Goal: Task Accomplishment & Management: Manage account settings

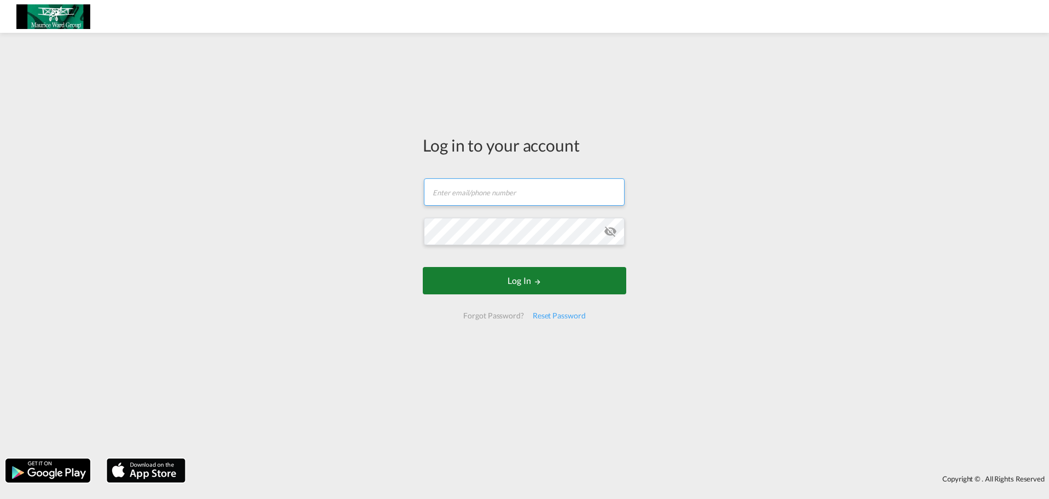
type input "[EMAIL_ADDRESS][DOMAIN_NAME]"
click at [499, 280] on button "Log In" at bounding box center [524, 280] width 203 height 27
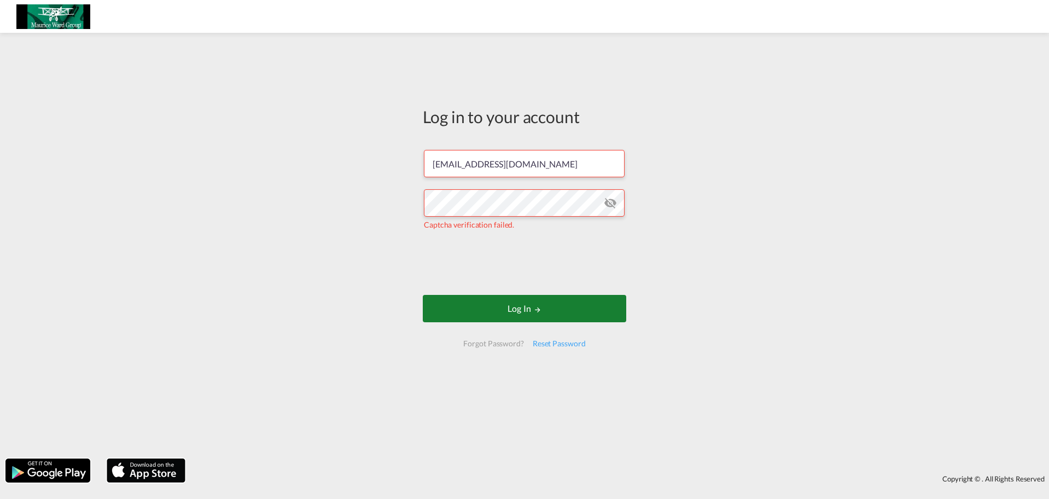
click at [515, 307] on button "Log In" at bounding box center [524, 308] width 203 height 27
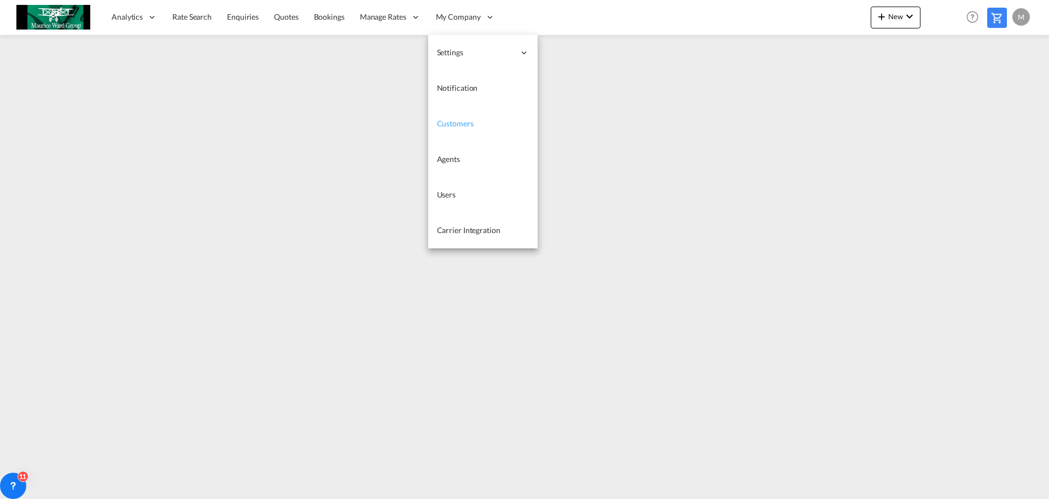
click at [472, 120] on link "Customers" at bounding box center [482, 124] width 109 height 36
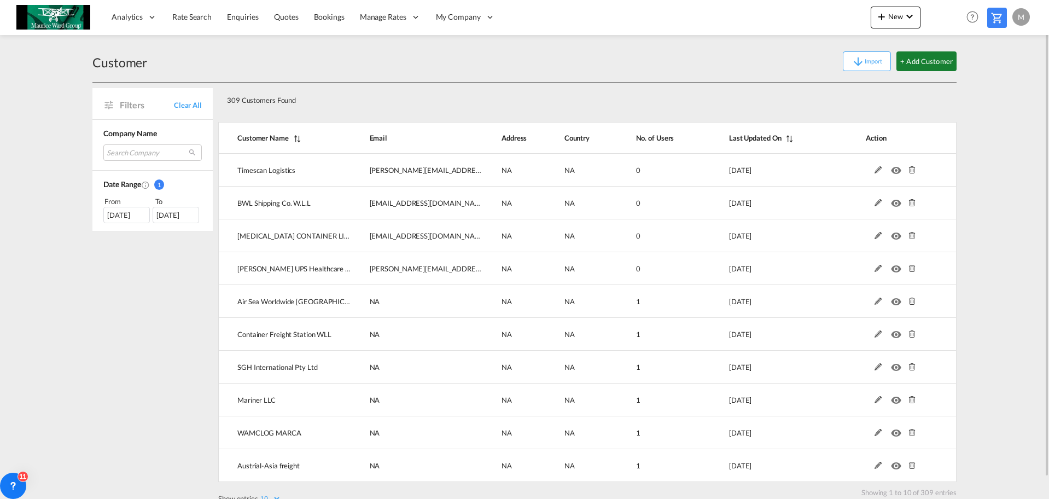
click at [927, 67] on button "+ Add Customer" at bounding box center [926, 61] width 60 height 20
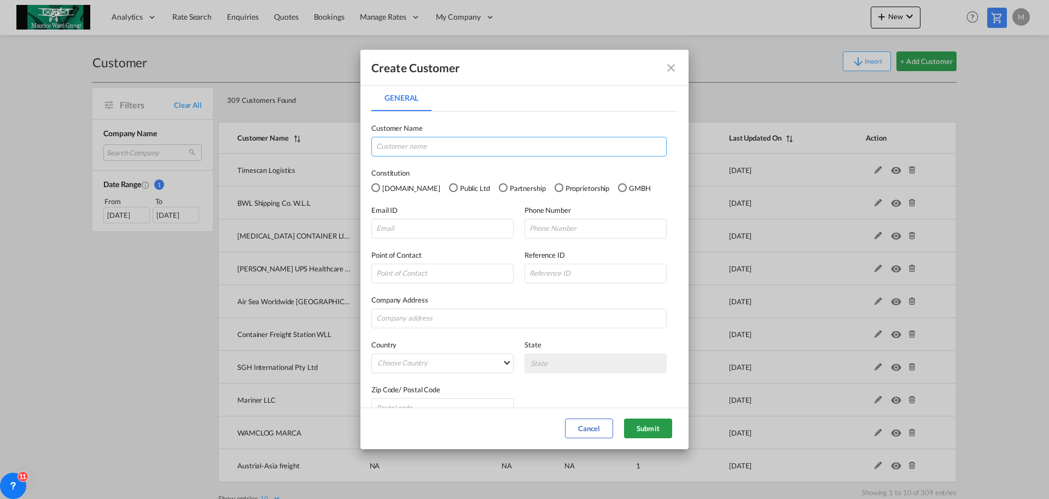
click at [445, 149] on input "General General ..." at bounding box center [518, 147] width 295 height 20
type input "MW Finland"
click at [428, 216] on div "Email ID" at bounding box center [447, 222] width 153 height 34
click at [429, 227] on input "General General ..." at bounding box center [442, 229] width 142 height 20
type input "sales.finland@mauriceward.com"
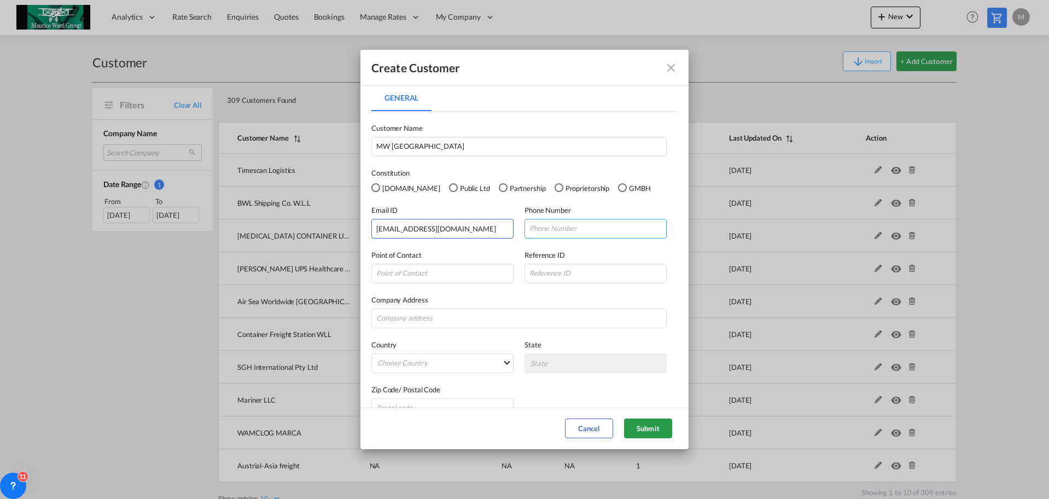
click at [579, 233] on input "General General ..." at bounding box center [595, 229] width 142 height 20
type input "123"
drag, startPoint x: 474, startPoint y: 351, endPoint x: 489, endPoint y: 355, distance: 15.8
click at [475, 351] on div "Country Choose Country Afghanistan Albania Algeria American Samoa Andorra Angol…" at bounding box center [447, 356] width 153 height 34
click at [489, 355] on md-select "Choose Country Afghanistan Albania Algeria American Samoa Andorra Angola Anguil…" at bounding box center [442, 363] width 142 height 20
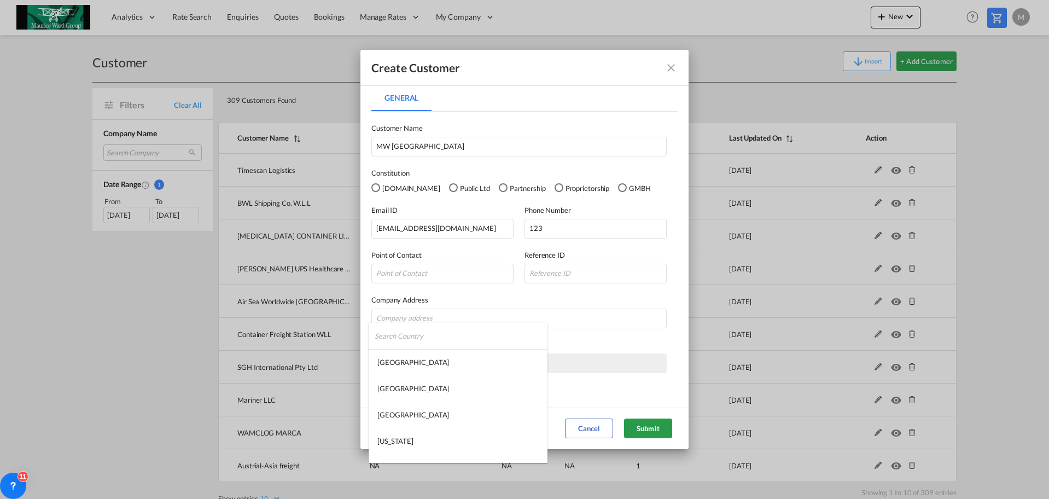
type md-option "Afghanistan"
type md-option "Falkland Islands"
type md-option "Oman"
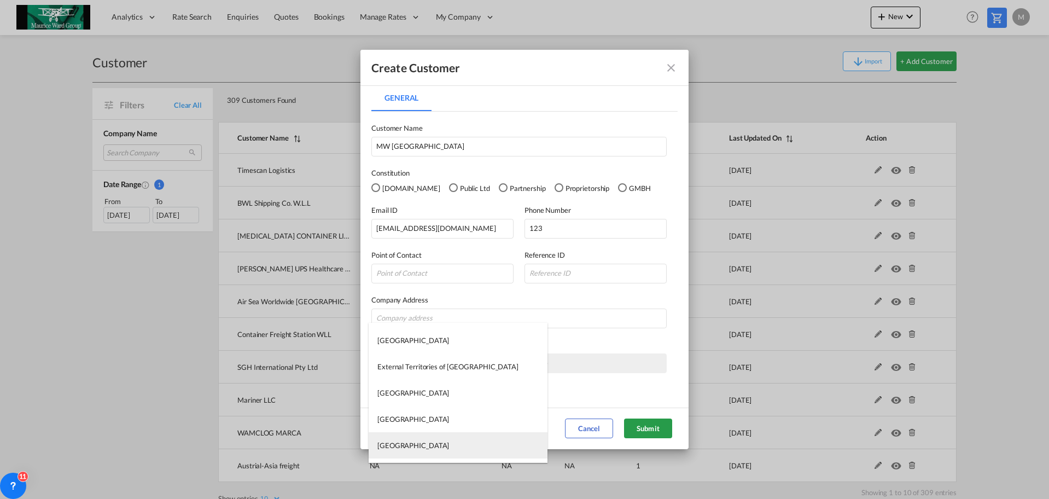
type md-option "Fiji Islands"
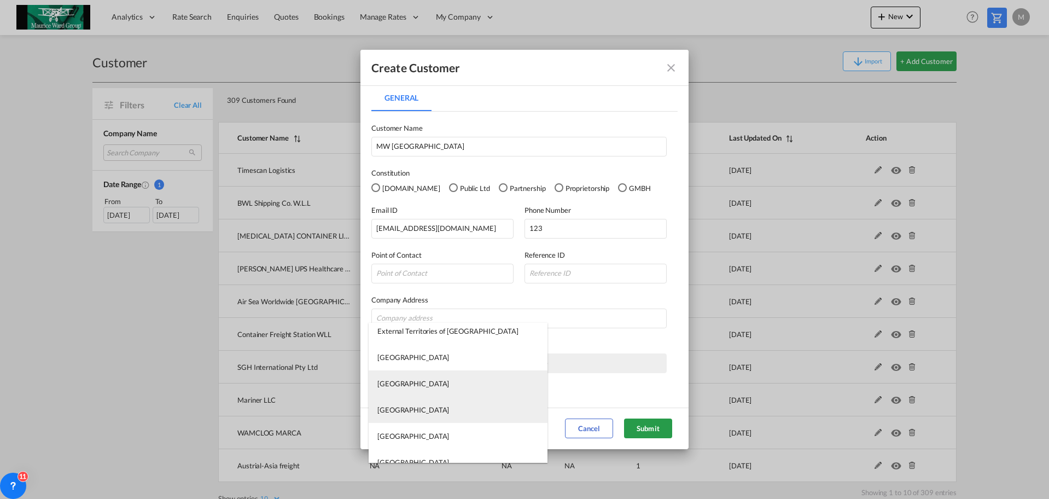
scroll to position [1940, 0]
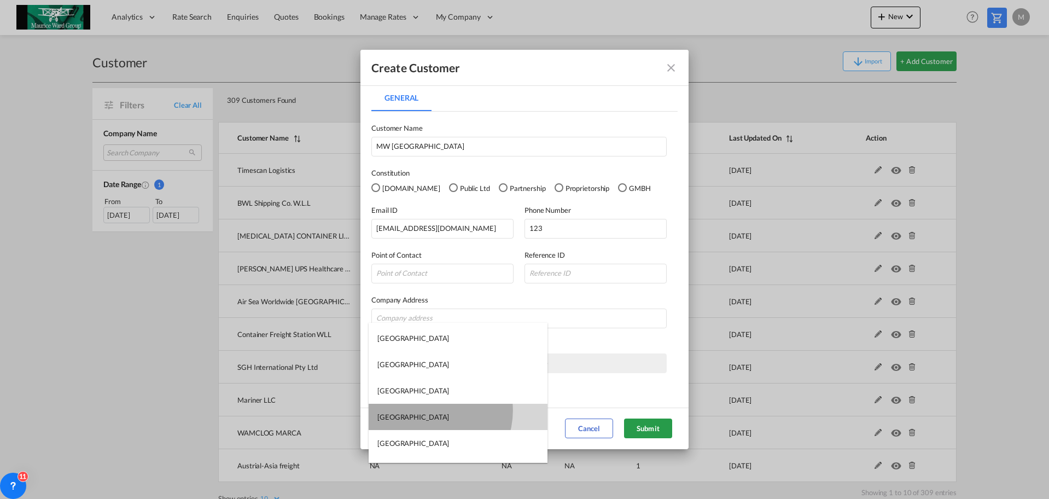
click at [431, 411] on md-option "Finland" at bounding box center [458, 417] width 179 height 26
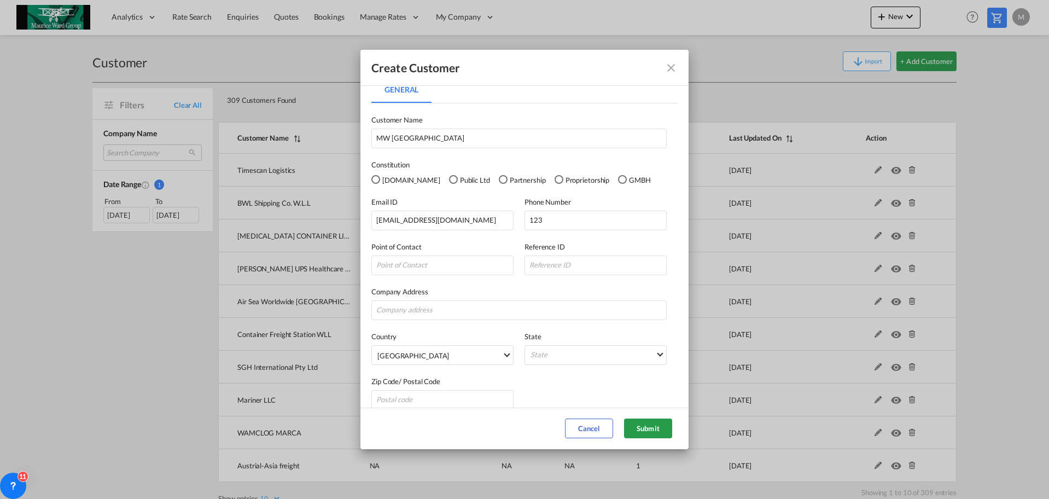
scroll to position [20, 0]
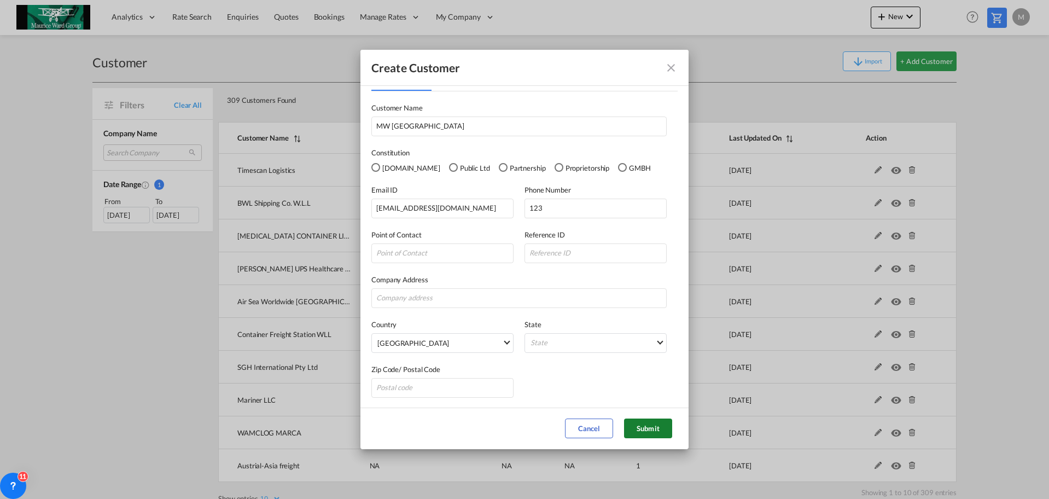
click at [651, 424] on button "Submit" at bounding box center [648, 428] width 48 height 20
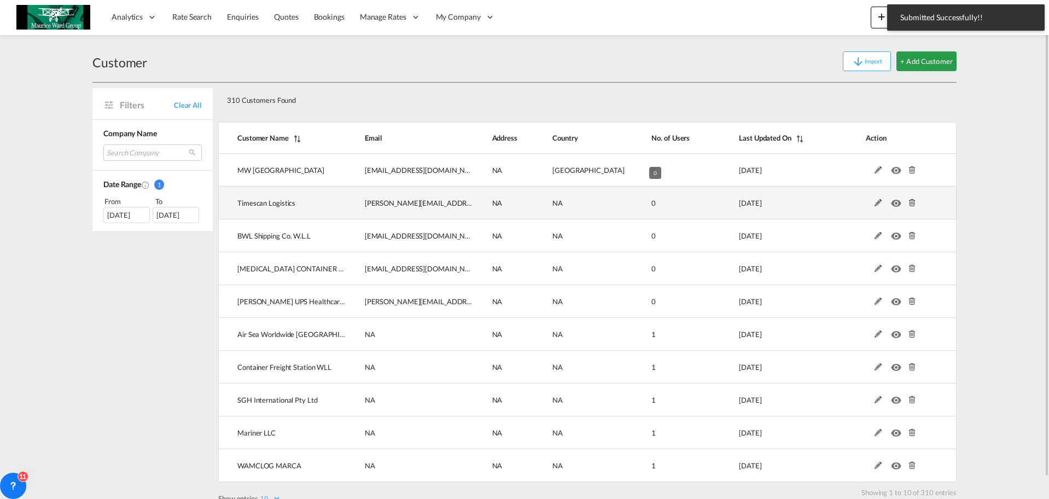
click at [666, 201] on td "0" at bounding box center [667, 202] width 87 height 33
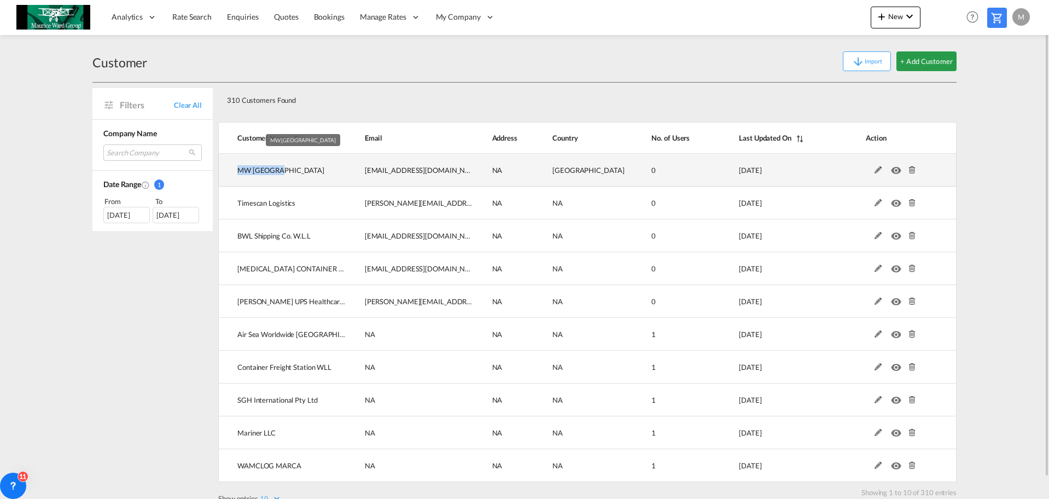
drag, startPoint x: 279, startPoint y: 171, endPoint x: 235, endPoint y: 172, distance: 43.8
click at [235, 172] on td "MW Finland" at bounding box center [282, 170] width 128 height 33
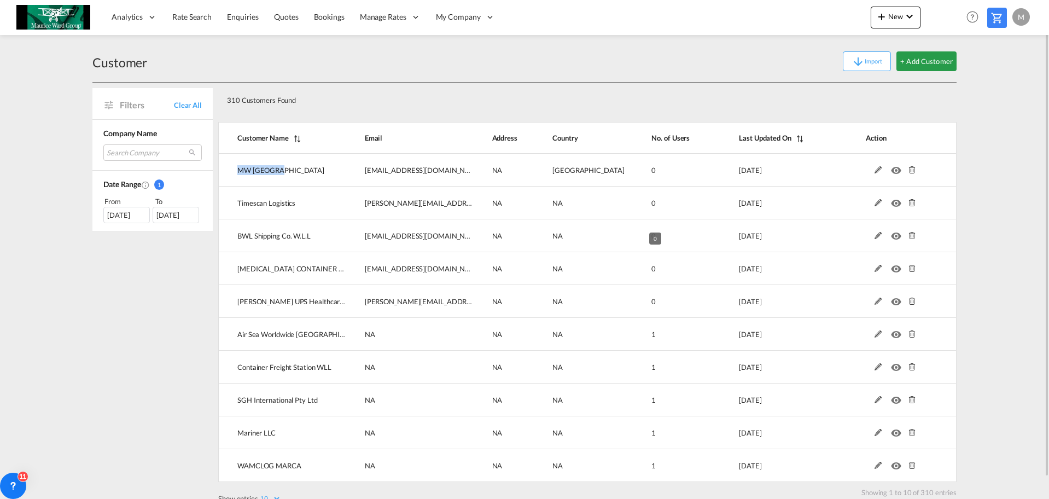
copy span "MW Finland"
click at [184, 19] on span "Rate Search" at bounding box center [191, 16] width 39 height 9
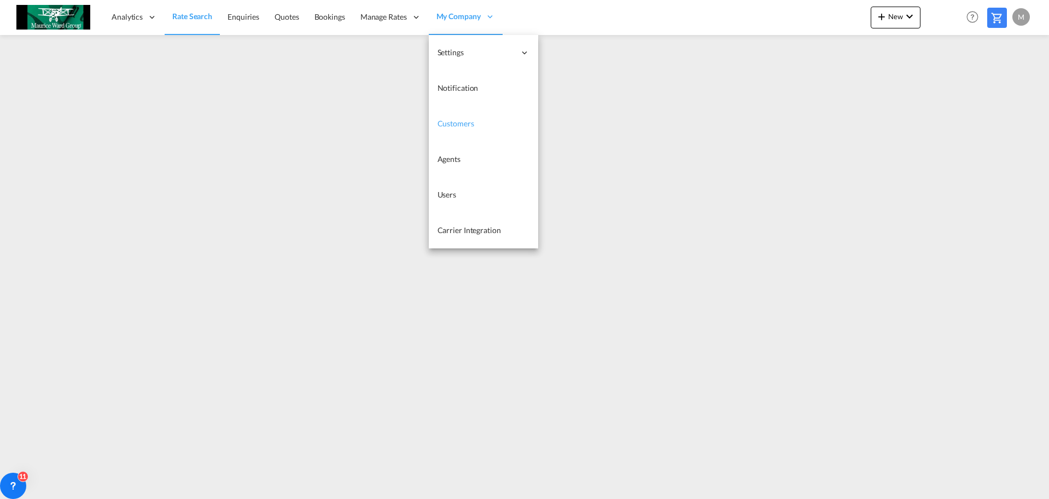
click at [474, 124] on link "Customers" at bounding box center [483, 124] width 109 height 36
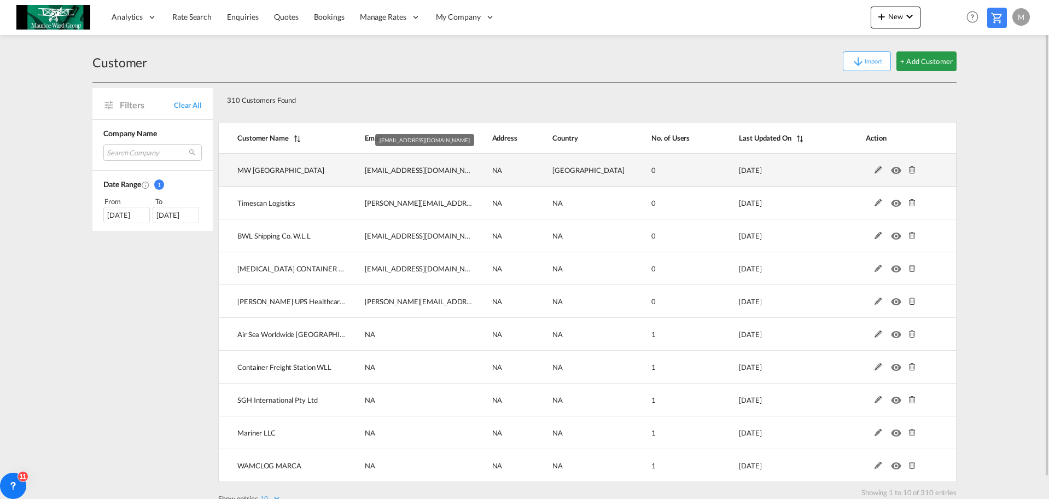
click at [449, 173] on td "sales.finland@mauriceward.com" at bounding box center [409, 170] width 127 height 33
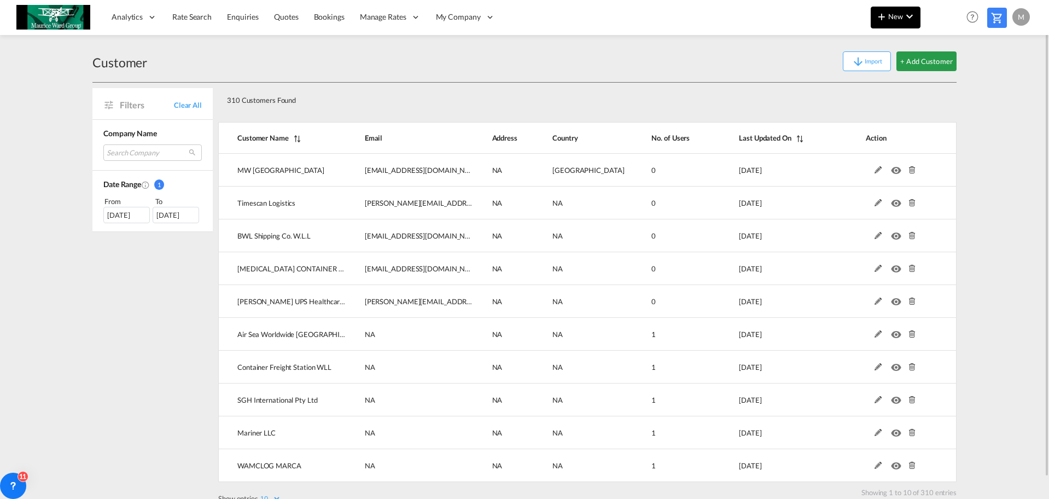
click at [901, 21] on button "New" at bounding box center [896, 18] width 50 height 22
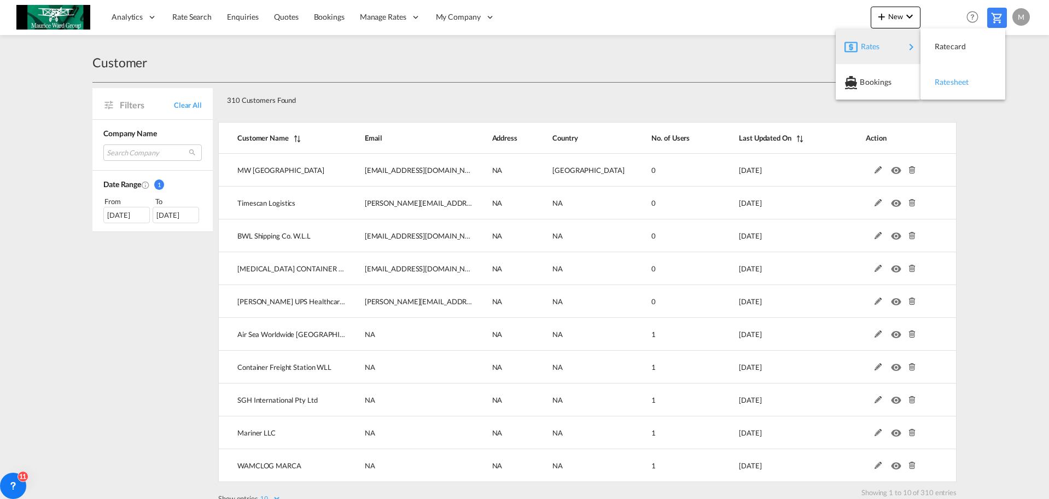
click at [947, 79] on span "Ratesheet" at bounding box center [941, 82] width 12 height 22
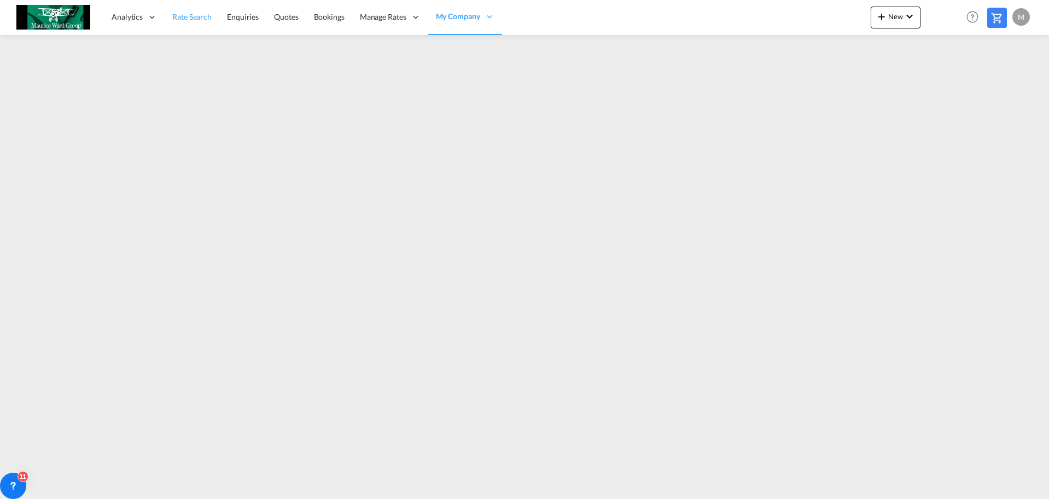
click at [195, 17] on span "Rate Search" at bounding box center [191, 16] width 39 height 9
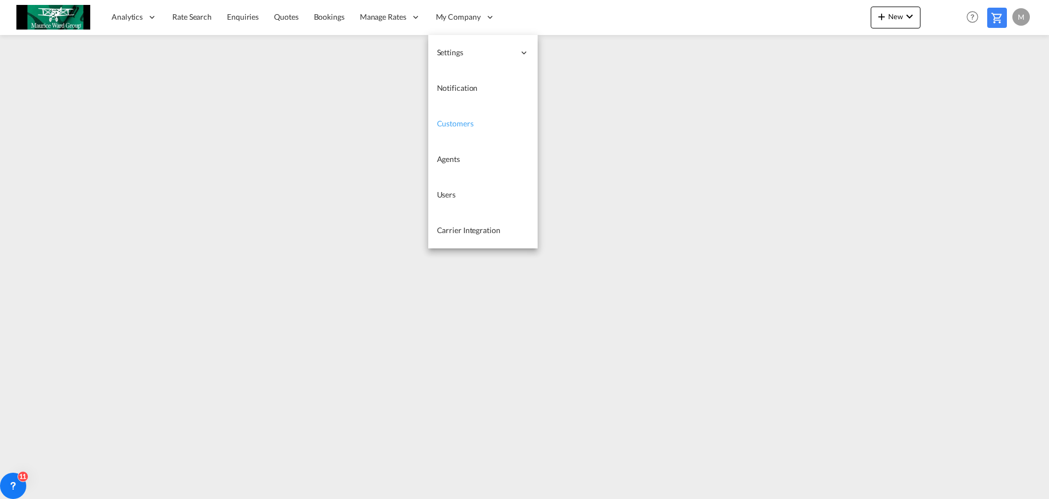
click at [468, 121] on span "Customers" at bounding box center [455, 123] width 37 height 9
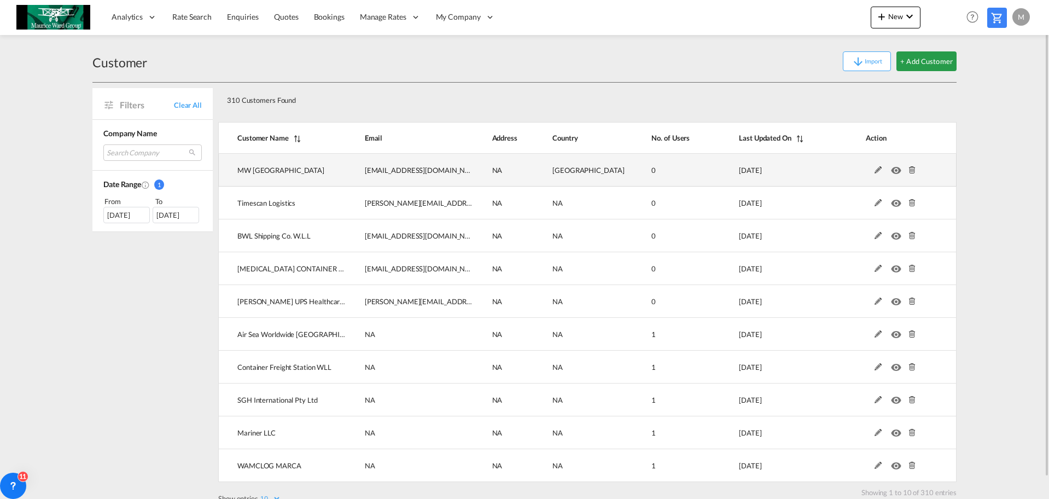
click at [876, 172] on md-icon at bounding box center [878, 170] width 14 height 8
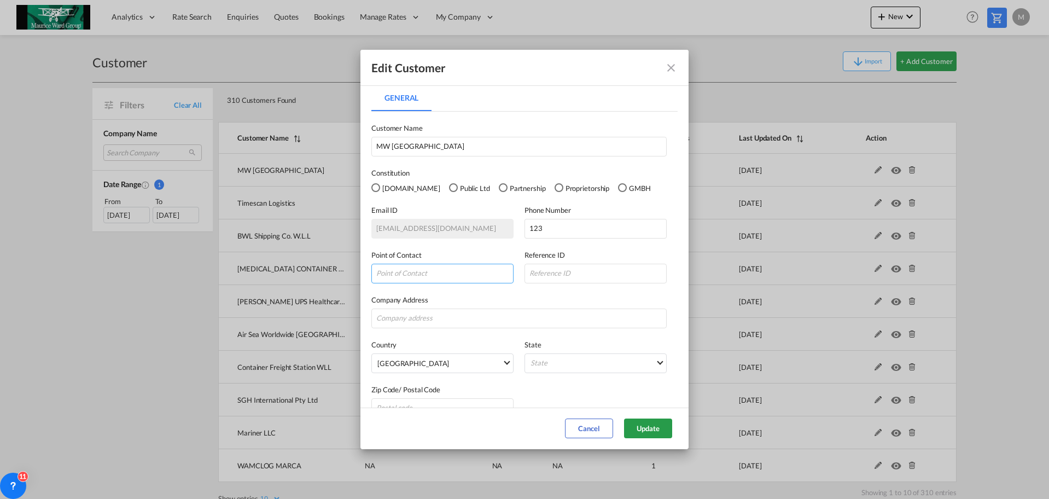
click at [450, 277] on input "General General ..." at bounding box center [442, 274] width 142 height 20
type input "finland@mauriceward.com"
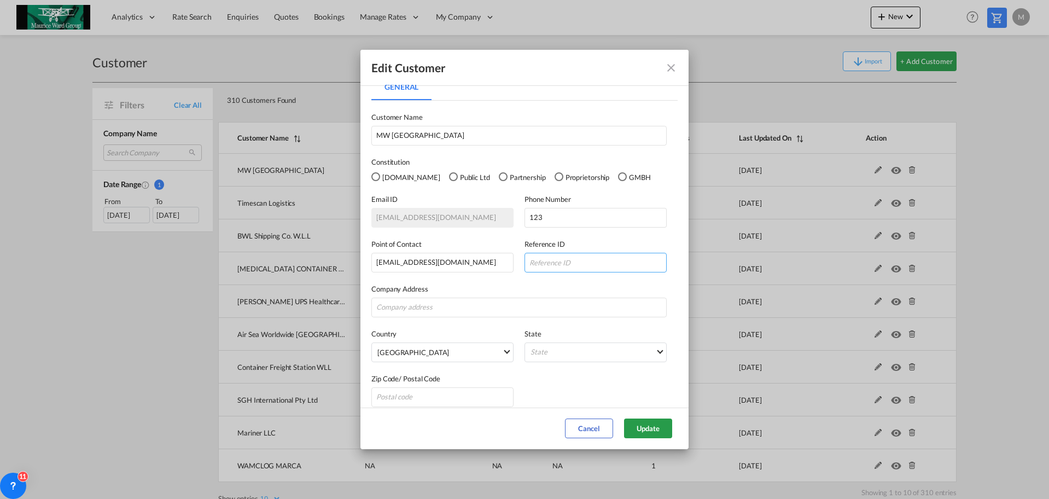
scroll to position [20, 0]
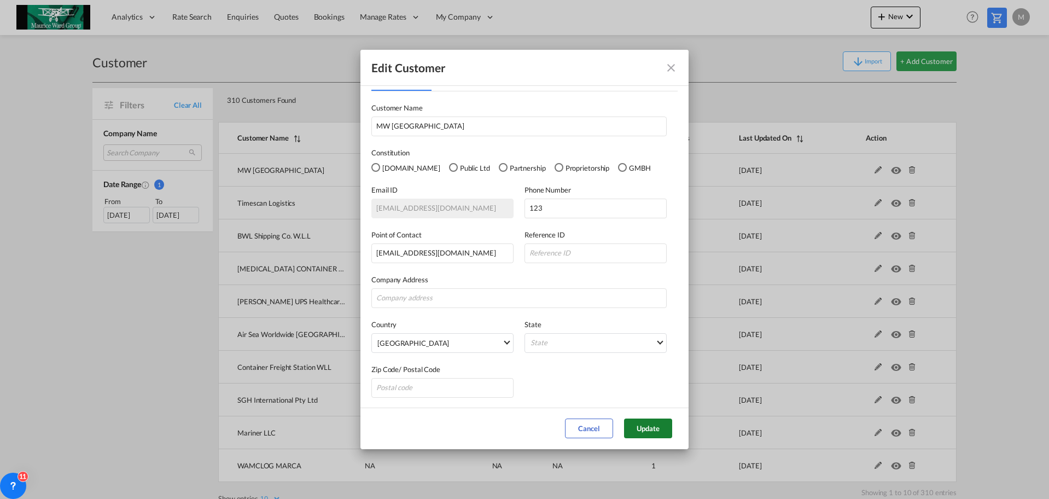
click at [649, 429] on button "Update" at bounding box center [648, 428] width 48 height 20
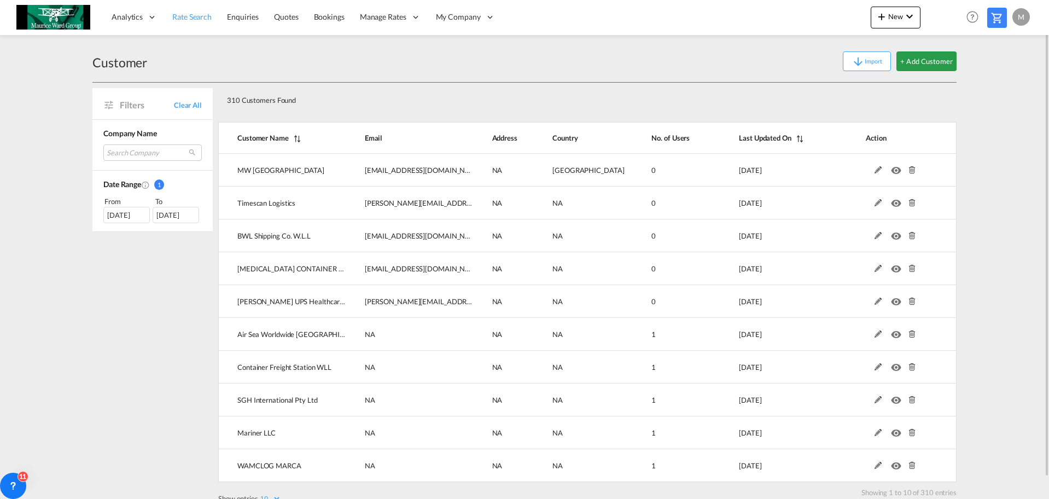
click at [189, 21] on span "Rate Search" at bounding box center [191, 16] width 39 height 11
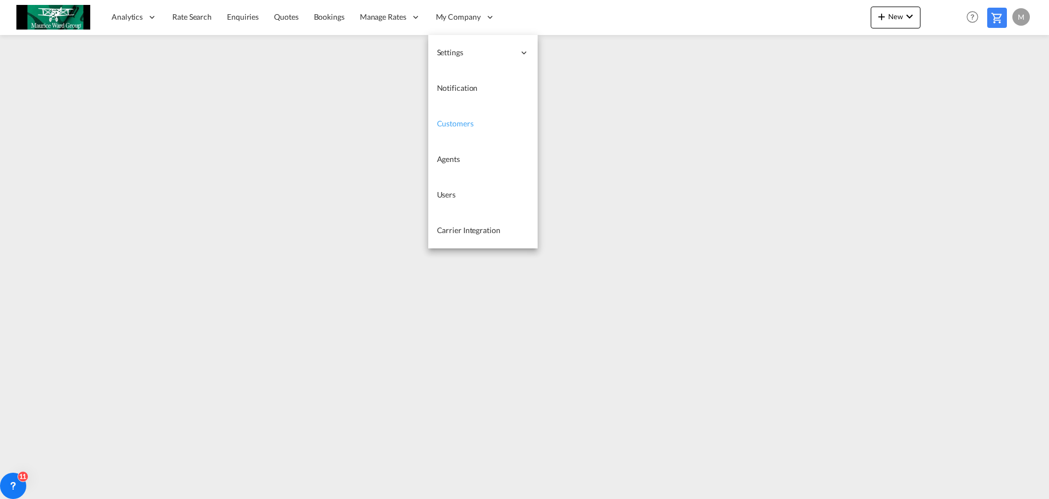
click at [462, 121] on span "Customers" at bounding box center [455, 123] width 37 height 9
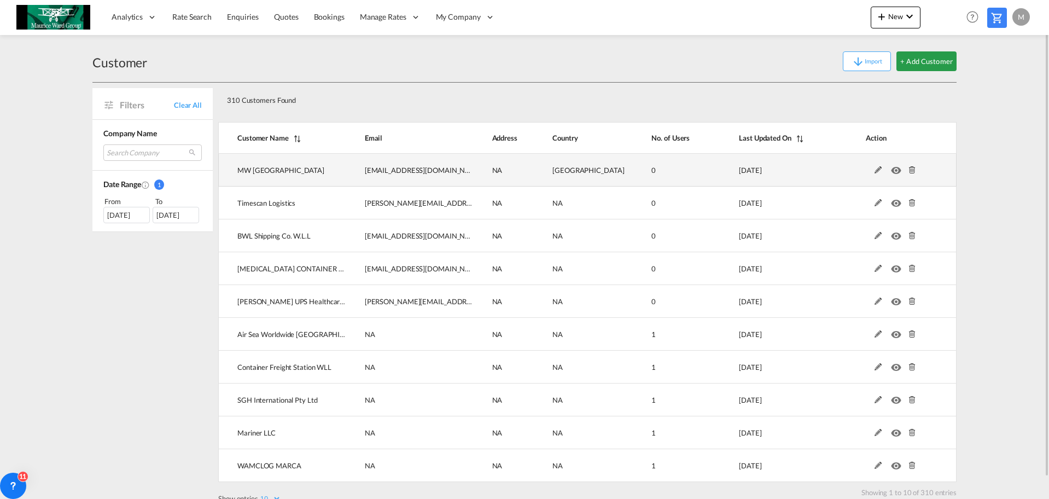
click at [910, 168] on md-icon at bounding box center [912, 170] width 14 height 8
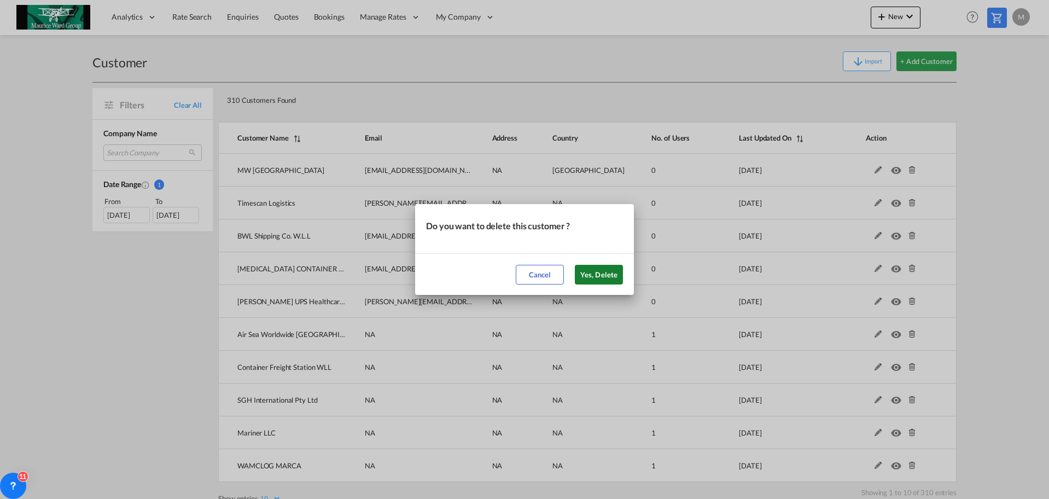
click at [600, 271] on button "Yes, Delete" at bounding box center [599, 275] width 48 height 20
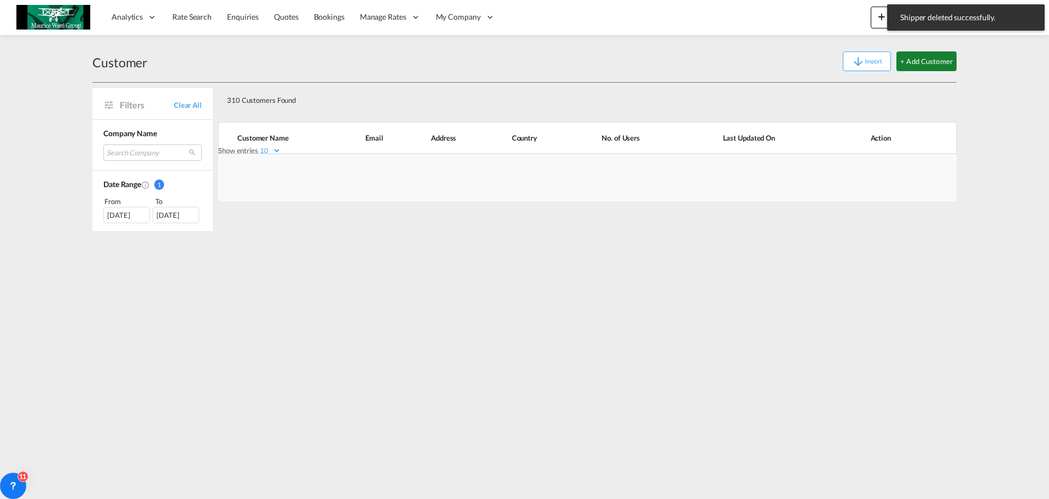
click at [913, 61] on button "+ Add Customer" at bounding box center [926, 61] width 60 height 20
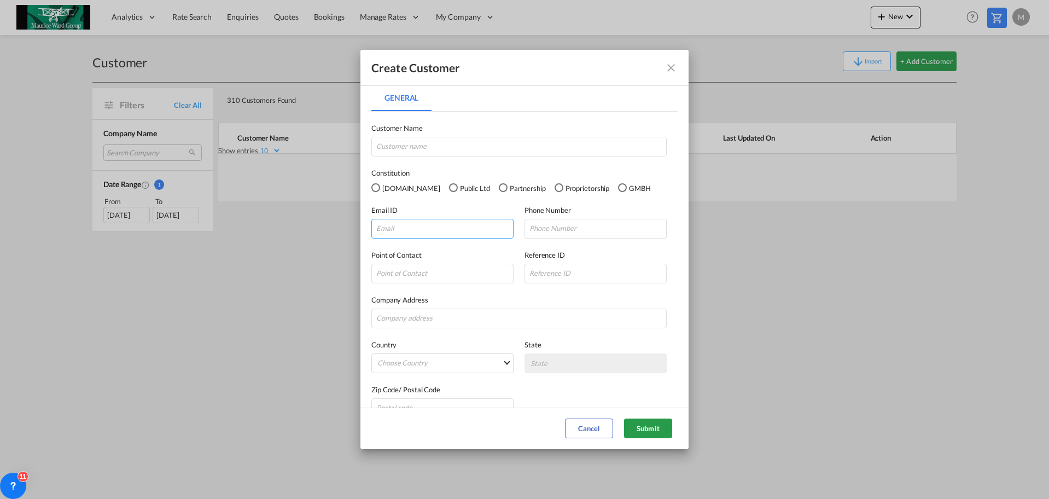
click at [395, 226] on input "General General ..." at bounding box center [442, 229] width 142 height 20
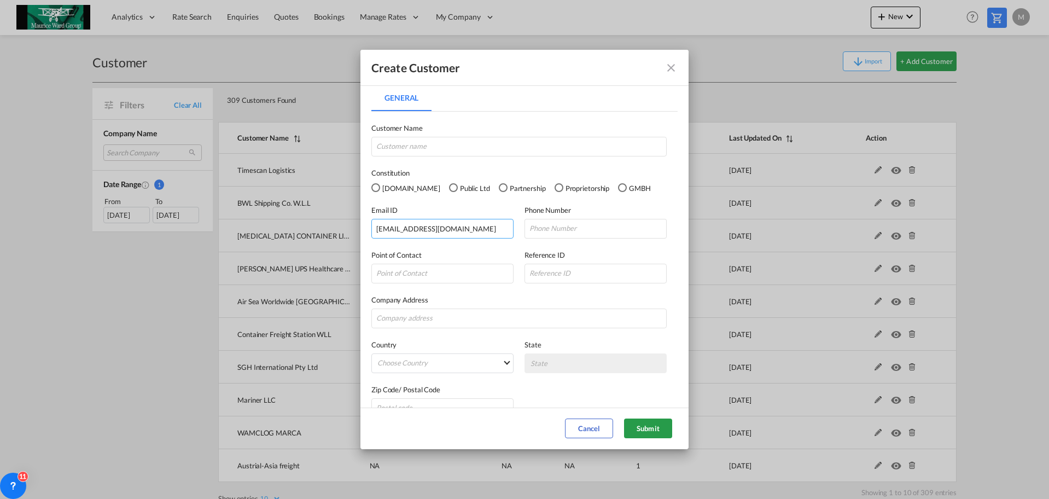
type input "finland@mauriceward.com"
click at [418, 130] on label "Customer Name" at bounding box center [518, 127] width 295 height 11
click at [430, 148] on input "General General ..." at bounding box center [518, 147] width 295 height 20
type input "MW Finland"
click at [560, 234] on input "General General ..." at bounding box center [595, 229] width 142 height 20
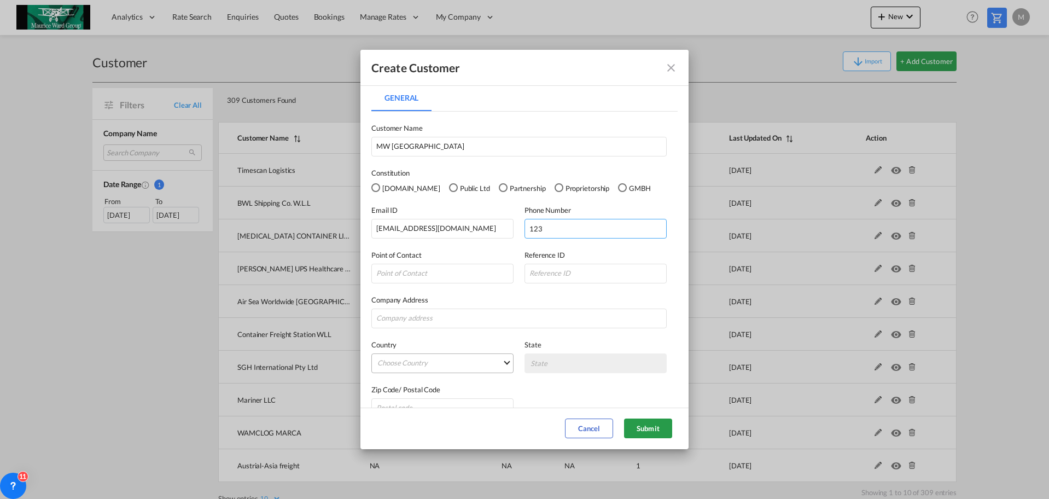
type input "123"
click at [448, 365] on md-select "Choose Country Afghanistan Albania Algeria American Samoa Andorra Angola Anguil…" at bounding box center [442, 363] width 142 height 20
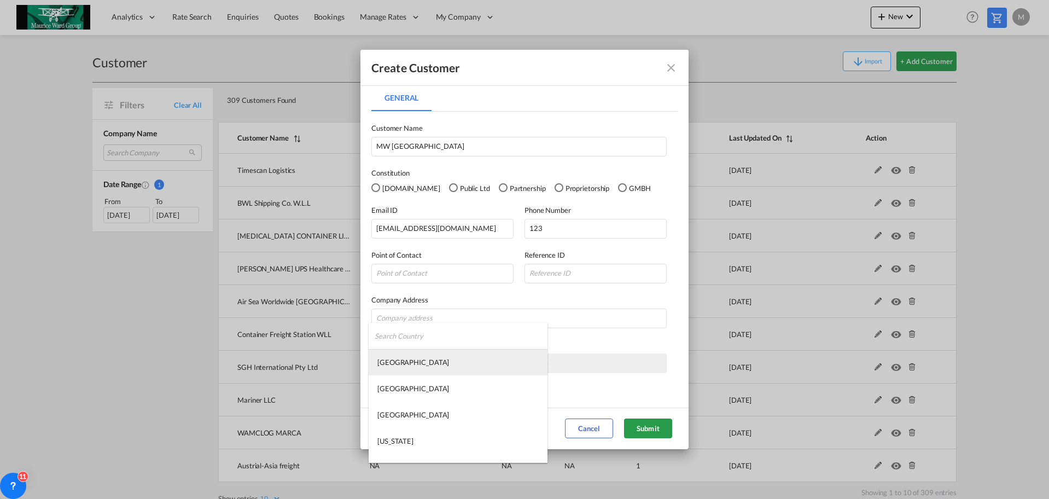
type md-option "Afghanistan"
type md-option "Falkland Islands"
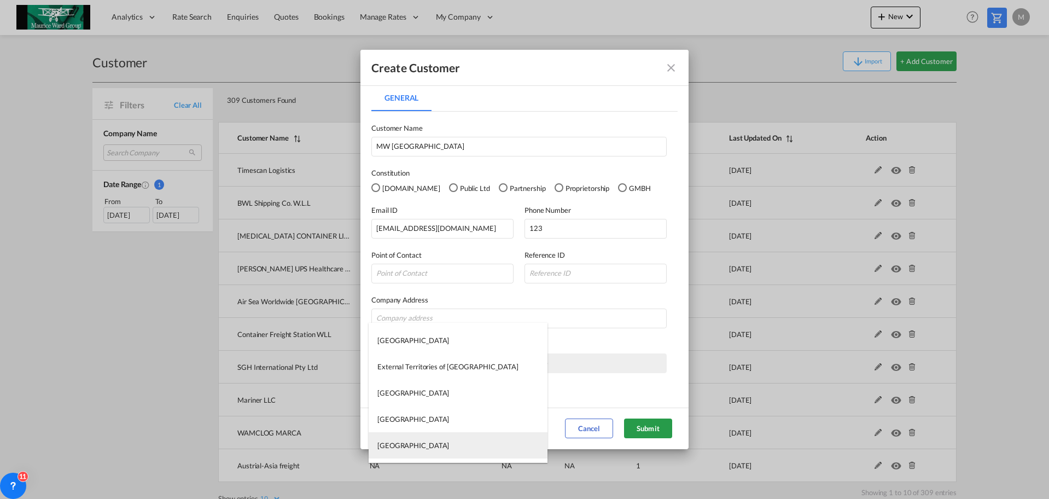
type md-option "Fiji Islands"
type md-option "Finland"
click at [402, 445] on md-option "Finland" at bounding box center [458, 449] width 179 height 26
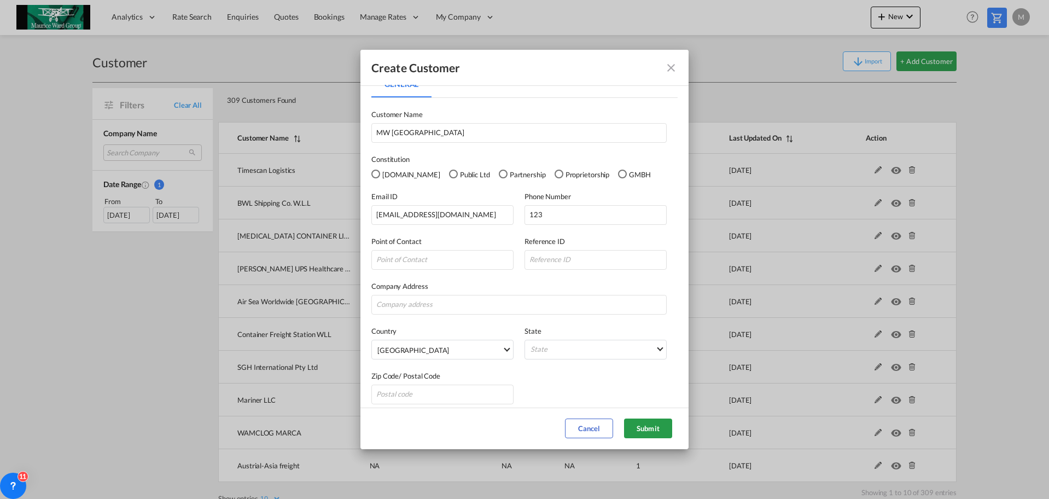
scroll to position [20, 0]
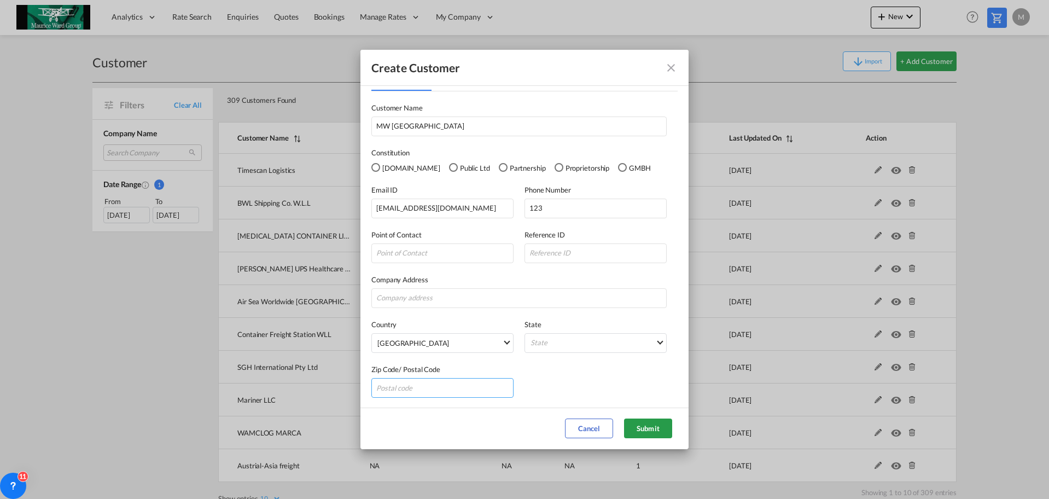
click at [437, 388] on input "General General ..." at bounding box center [442, 388] width 142 height 20
type input "123"
click at [556, 376] on div "Zip Code/ Postal Code 123" at bounding box center [524, 375] width 306 height 45
click at [532, 248] on input "General General ..." at bounding box center [595, 253] width 142 height 20
type input "123"
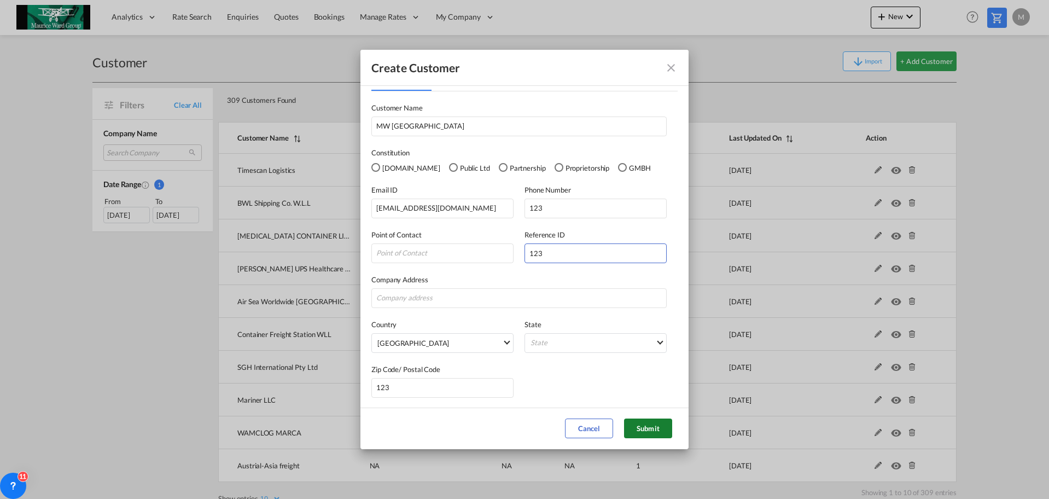
click at [650, 427] on button "Submit" at bounding box center [648, 428] width 48 height 20
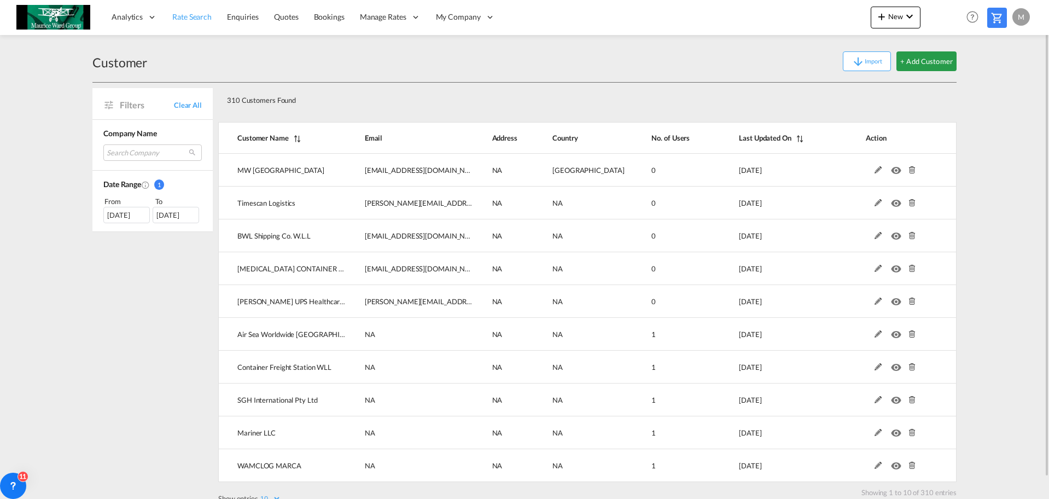
click at [177, 13] on span "Rate Search" at bounding box center [191, 16] width 39 height 9
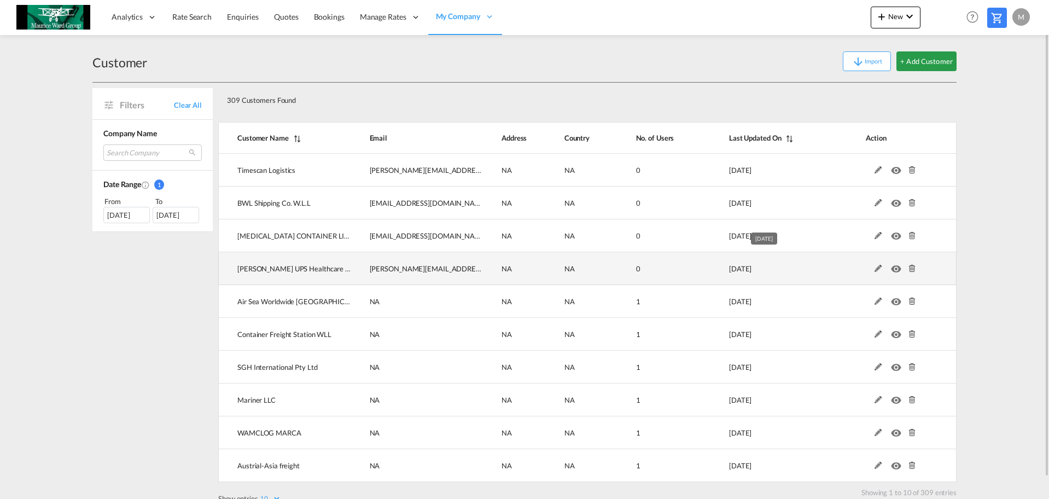
click at [802, 268] on td "[DATE]" at bounding box center [770, 268] width 137 height 33
click at [331, 272] on td "[PERSON_NAME] UPS Healthcare Precision Logistics" at bounding box center [284, 268] width 133 height 33
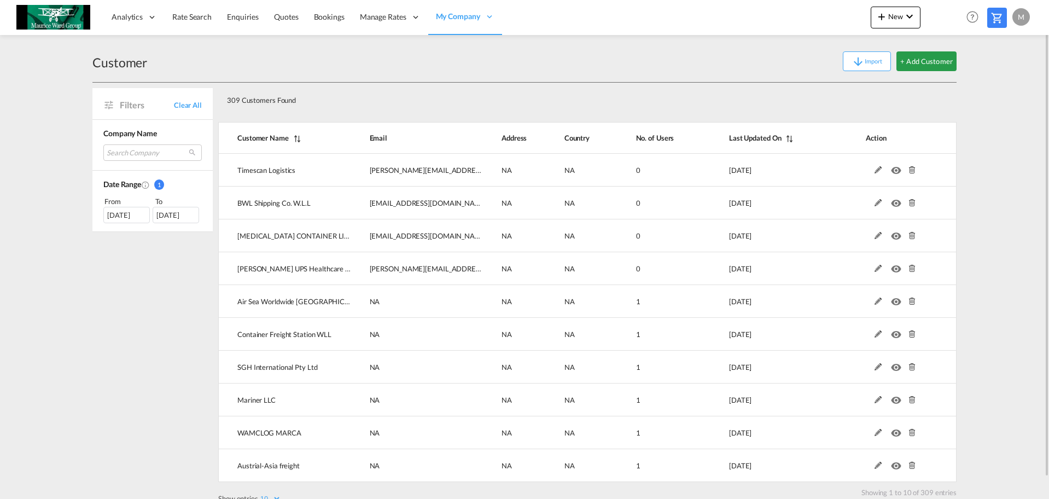
drag, startPoint x: 582, startPoint y: 122, endPoint x: 555, endPoint y: 116, distance: 27.5
